Goal: Task Accomplishment & Management: Use online tool/utility

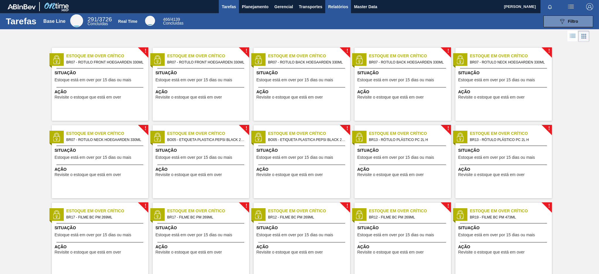
click at [331, 9] on span "Relatórios" at bounding box center [338, 6] width 20 height 7
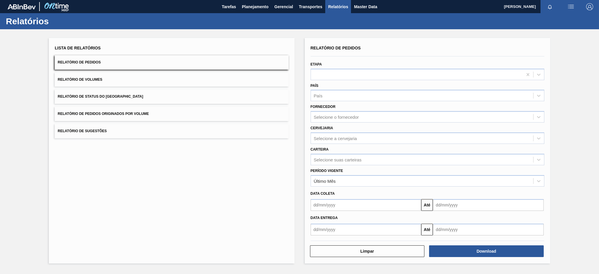
click at [129, 110] on button "Relatório de Pedidos Originados por Volume" at bounding box center [172, 114] width 234 height 14
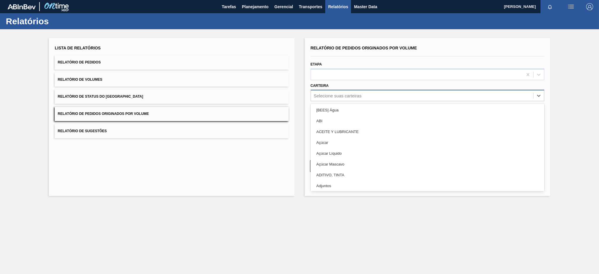
click at [386, 92] on div "Selecione suas carteiras" at bounding box center [422, 96] width 222 height 8
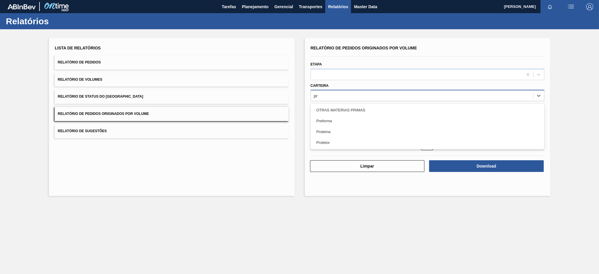
type input "pre"
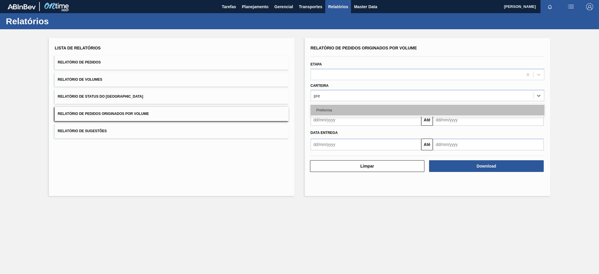
click at [364, 110] on div "Preforma" at bounding box center [428, 110] width 234 height 11
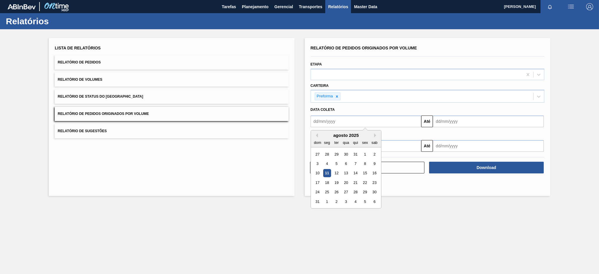
click at [363, 120] on input "text" at bounding box center [366, 122] width 111 height 12
click at [317, 136] on div "agosto 2025" at bounding box center [346, 135] width 70 height 5
click at [316, 135] on button "Previous Month" at bounding box center [316, 135] width 4 height 4
click at [318, 164] on div "6" at bounding box center [318, 164] width 8 height 8
type input "[DATE]"
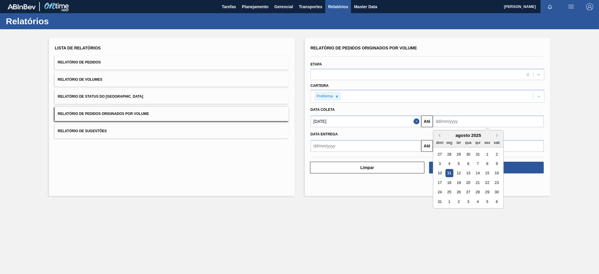
click at [447, 123] on input "text" at bounding box center [488, 122] width 111 height 12
click at [449, 173] on div "11" at bounding box center [449, 173] width 8 height 8
type input "[DATE]"
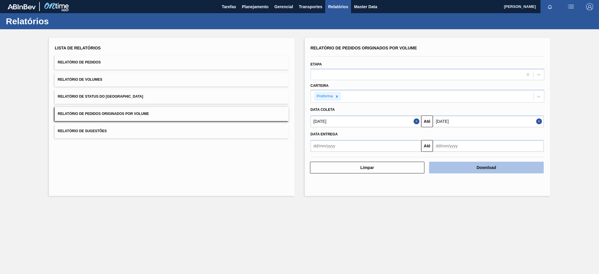
click at [476, 163] on button "Download" at bounding box center [486, 168] width 115 height 12
click at [494, 168] on button "Download" at bounding box center [486, 168] width 115 height 12
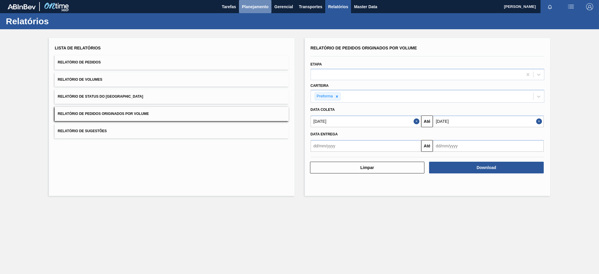
click at [259, 2] on button "Planejamento" at bounding box center [255, 6] width 32 height 13
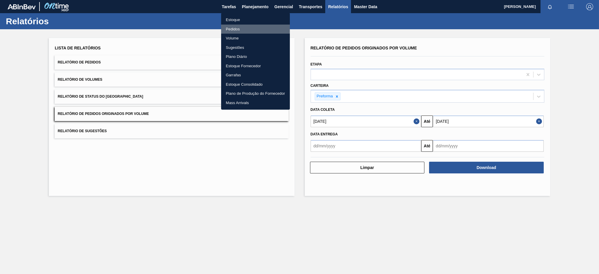
click at [235, 28] on li "Pedidos" at bounding box center [255, 29] width 69 height 9
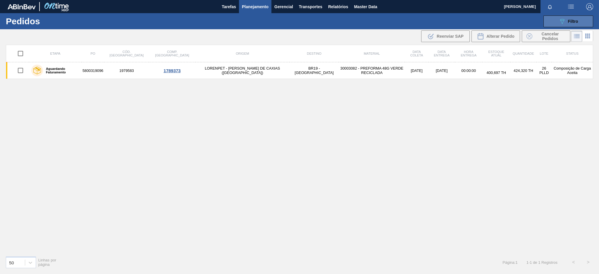
click at [551, 20] on button "089F7B8B-B2A5-4AFE-B5C0-19BA573D28AC Filtro" at bounding box center [568, 22] width 50 height 12
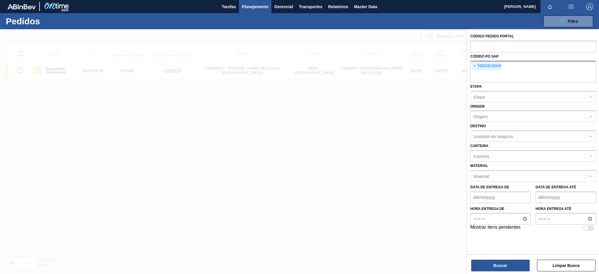
click at [472, 64] on div "× 5800319096" at bounding box center [487, 66] width 30 height 8
paste input "text"
click at [476, 65] on span "×" at bounding box center [475, 66] width 6 height 7
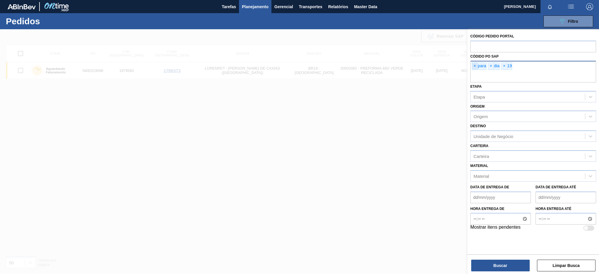
click at [476, 65] on span "×" at bounding box center [475, 66] width 6 height 7
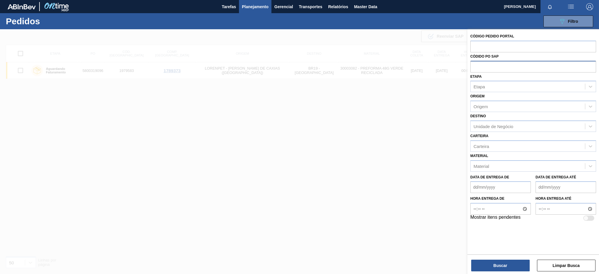
click at [476, 65] on input "text" at bounding box center [533, 66] width 126 height 11
paste input "text"
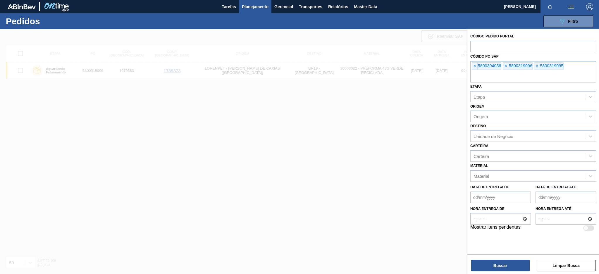
paste input "text"
click at [498, 76] on input "text" at bounding box center [533, 76] width 126 height 11
paste input "5800342710"
type input "5800342710"
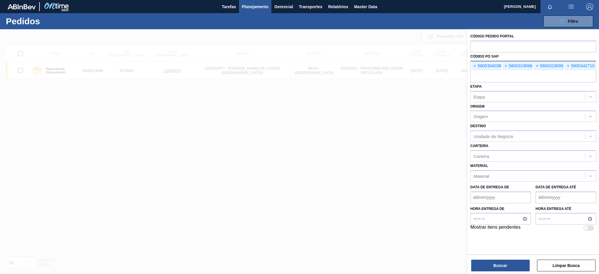
click at [524, 75] on input "text" at bounding box center [533, 76] width 126 height 11
paste input "5800342710"
type input "5800342710"
click at [489, 266] on button "Buscar" at bounding box center [500, 266] width 58 height 12
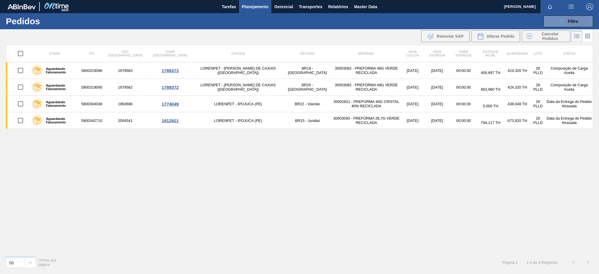
click at [558, 11] on button "button" at bounding box center [550, 7] width 19 height 8
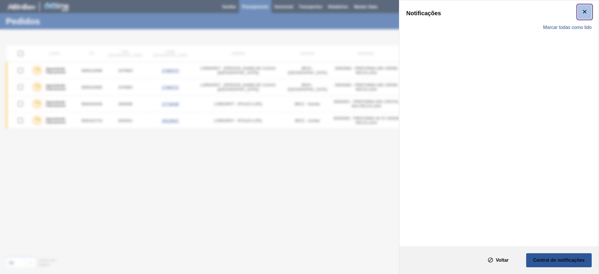
click at [586, 11] on icon "botão de ícone" at bounding box center [585, 12] width 4 height 4
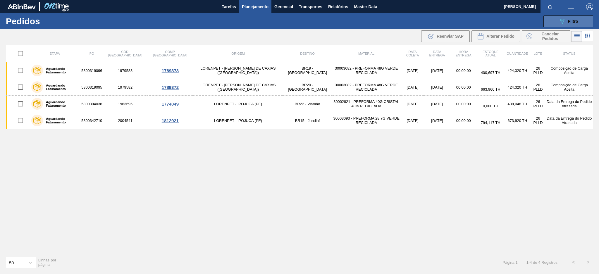
click at [578, 17] on button "089F7B8B-B2A5-4AFE-B5C0-19BA573D28AC Filtro" at bounding box center [568, 22] width 50 height 12
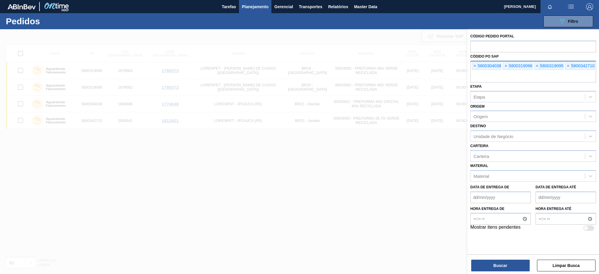
click at [565, 76] on input "text" at bounding box center [533, 76] width 126 height 11
click at [513, 266] on button "Buscar" at bounding box center [500, 266] width 58 height 12
